Goal: Task Accomplishment & Management: Use online tool/utility

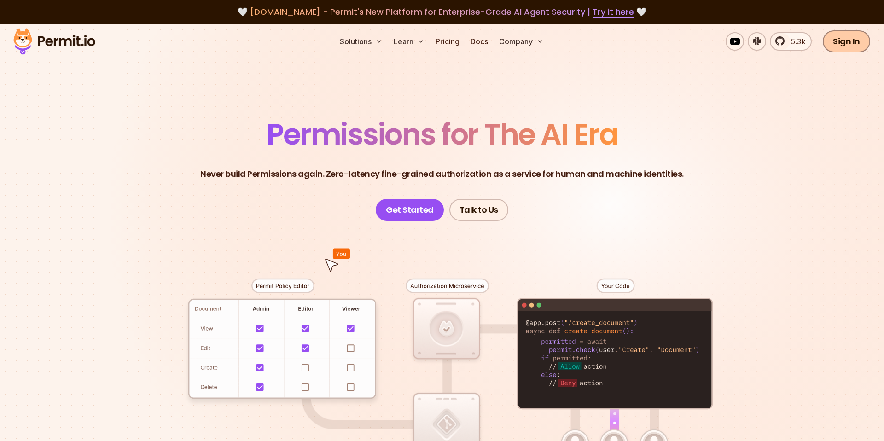
click at [843, 43] on link "Sign In" at bounding box center [845, 41] width 47 height 22
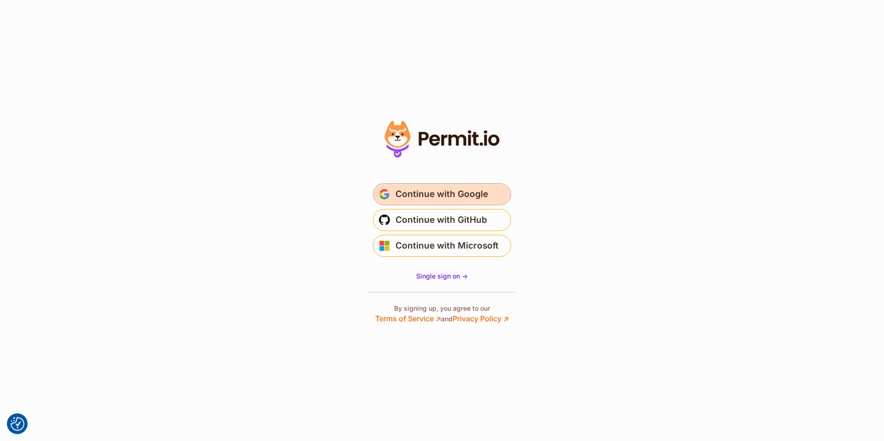
click at [436, 192] on span "Continue with Google" at bounding box center [441, 194] width 92 height 15
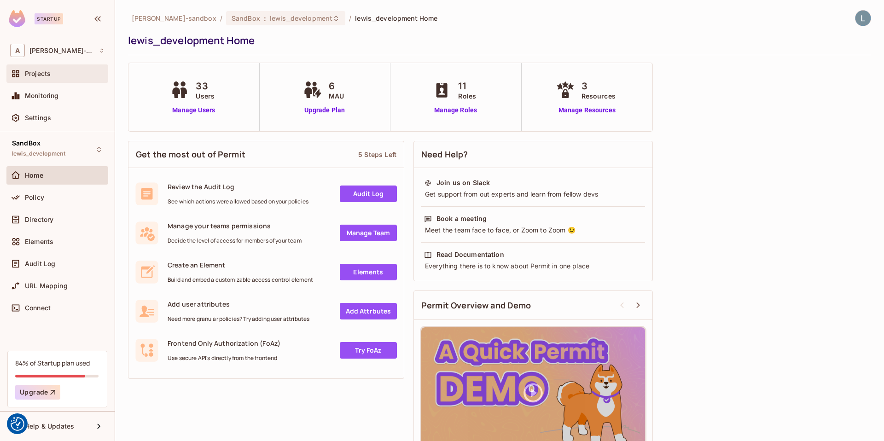
click at [51, 79] on div "Projects" at bounding box center [57, 73] width 94 height 11
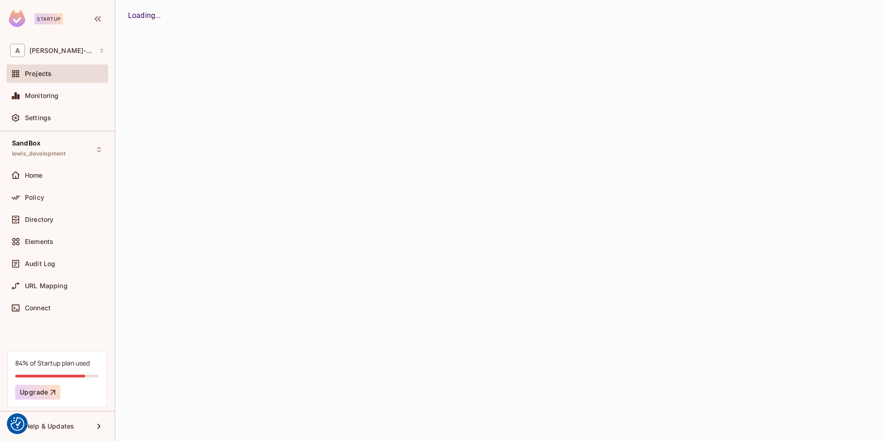
click at [51, 79] on div "Projects" at bounding box center [57, 73] width 94 height 11
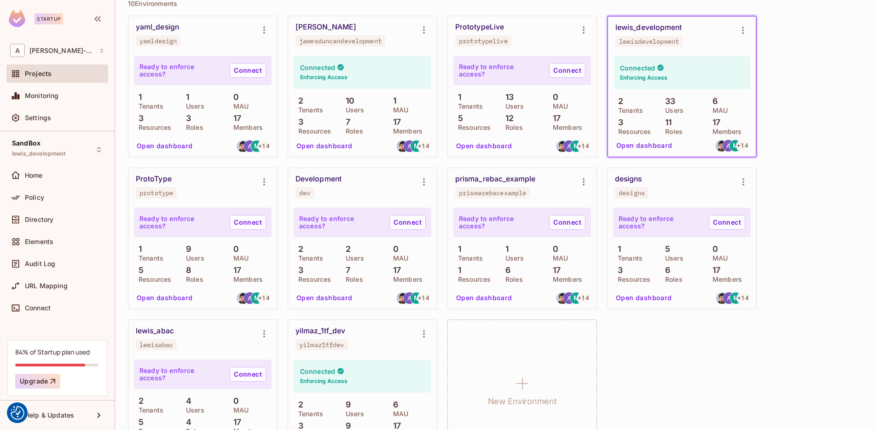
scroll to position [273, 0]
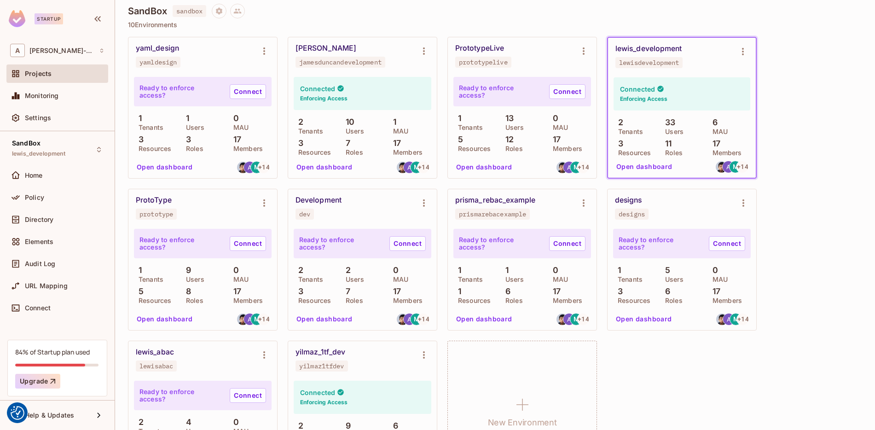
click at [659, 170] on button "Open dashboard" at bounding box center [644, 166] width 64 height 15
click at [659, 170] on div "alex-trustflight-sandbox / Projects Projects 3 Projects 15 Environments 48 / 20…" at bounding box center [495, 215] width 760 height 430
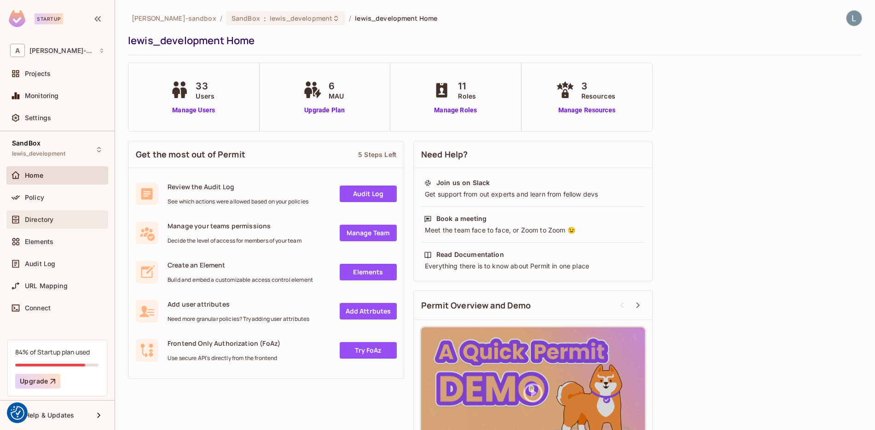
click at [40, 217] on span "Directory" at bounding box center [39, 219] width 29 height 7
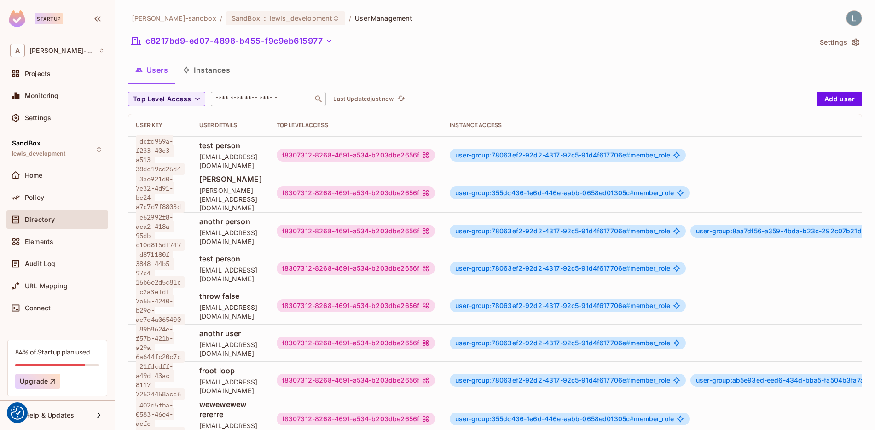
click at [249, 101] on input "text" at bounding box center [262, 98] width 97 height 9
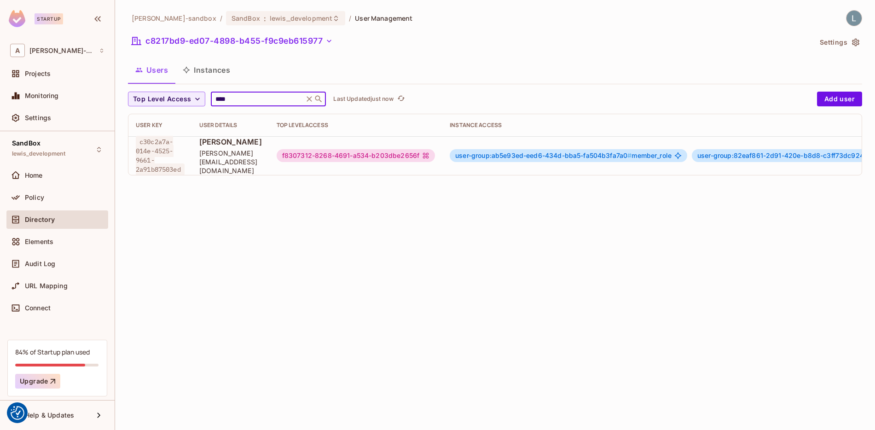
type input "****"
click at [336, 155] on div "f8307312-8268-4691-a534-b203dbe2656f" at bounding box center [356, 155] width 158 height 13
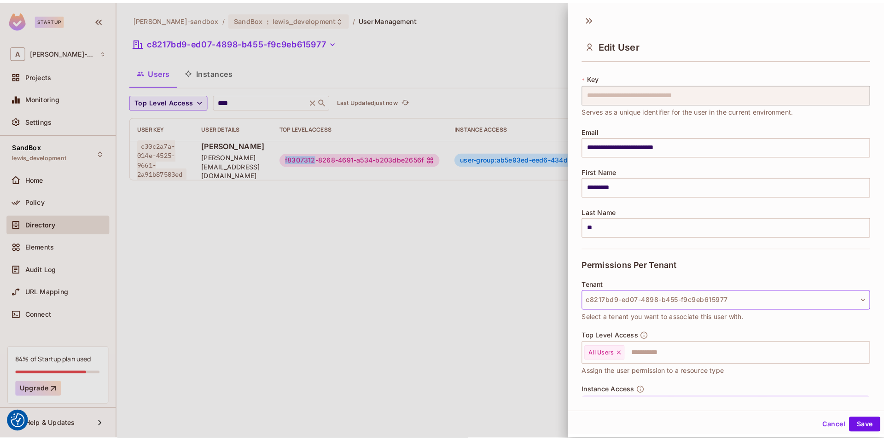
scroll to position [16, 0]
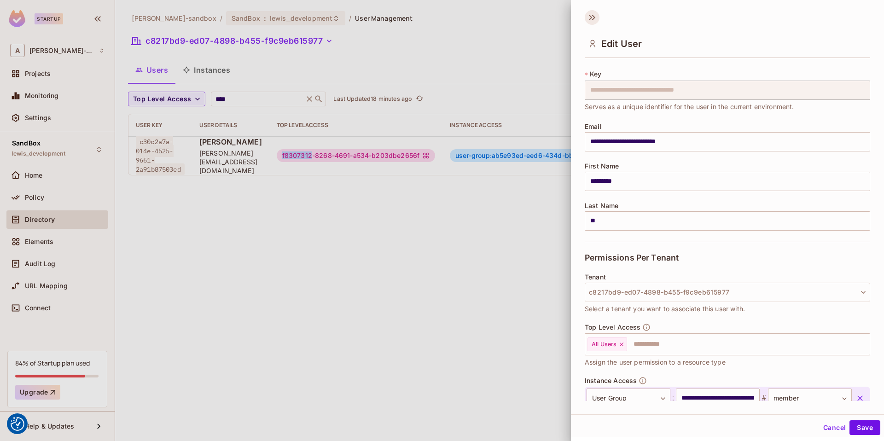
click at [590, 17] on icon at bounding box center [591, 17] width 15 height 15
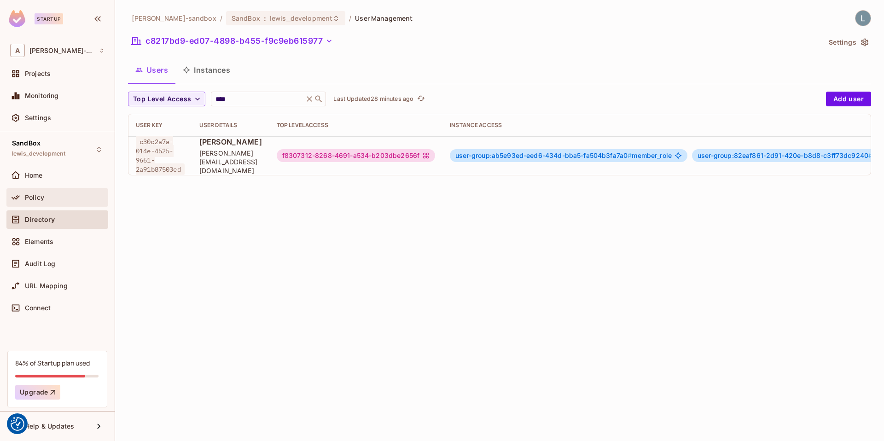
click at [46, 196] on div "Policy" at bounding box center [65, 197] width 80 height 7
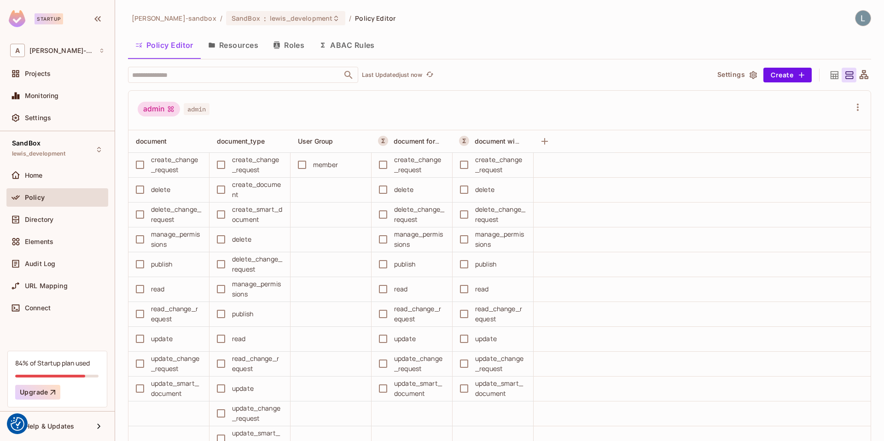
click at [238, 46] on button "Resources" at bounding box center [233, 45] width 65 height 23
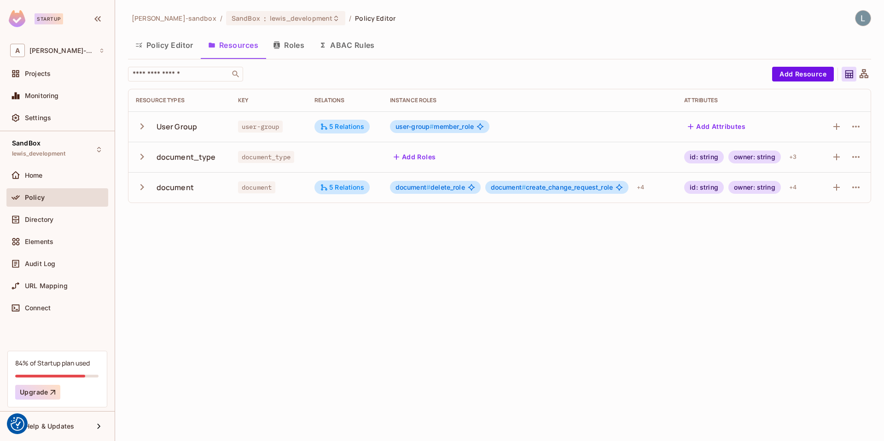
click at [294, 46] on button "Roles" at bounding box center [289, 45] width 46 height 23
